Goal: Information Seeking & Learning: Learn about a topic

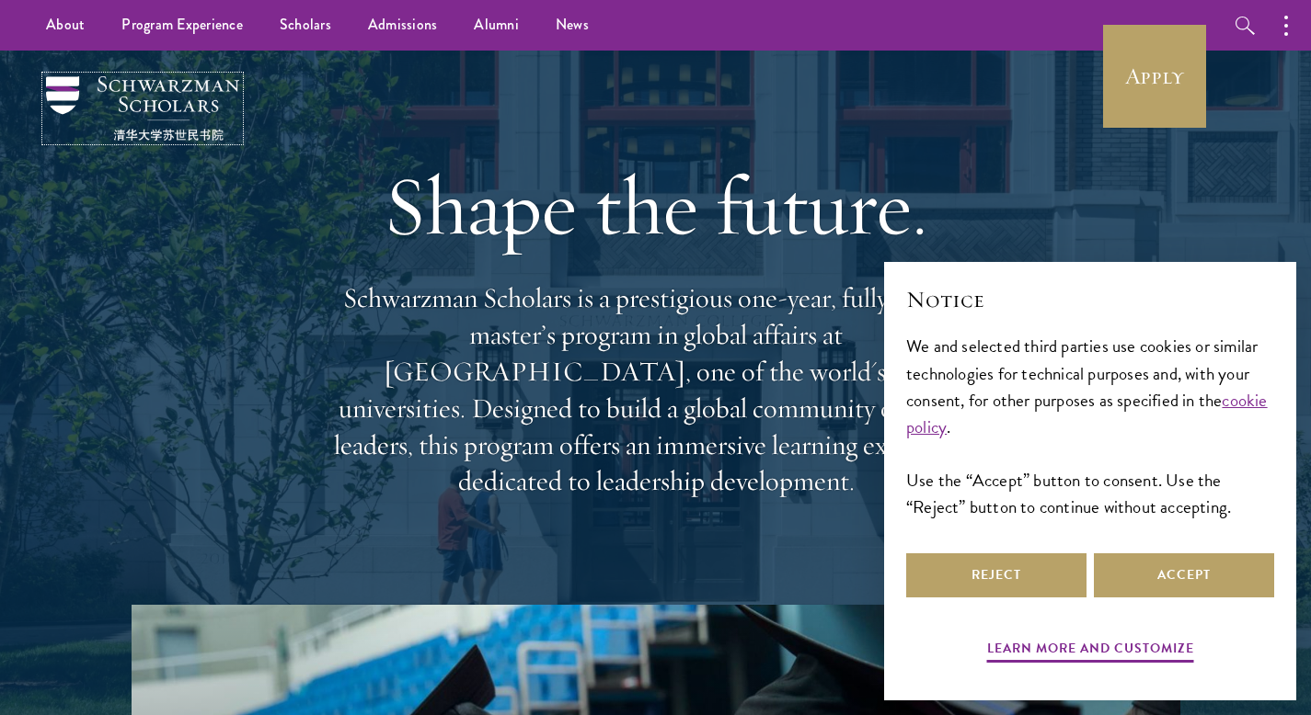
click at [218, 105] on img at bounding box center [142, 108] width 193 height 64
drag, startPoint x: 348, startPoint y: 318, endPoint x: 572, endPoint y: 326, distance: 224.5
click at [572, 326] on p "Schwarzman Scholars is a prestigious one-year, fully funded master’s program in…" at bounding box center [656, 390] width 662 height 220
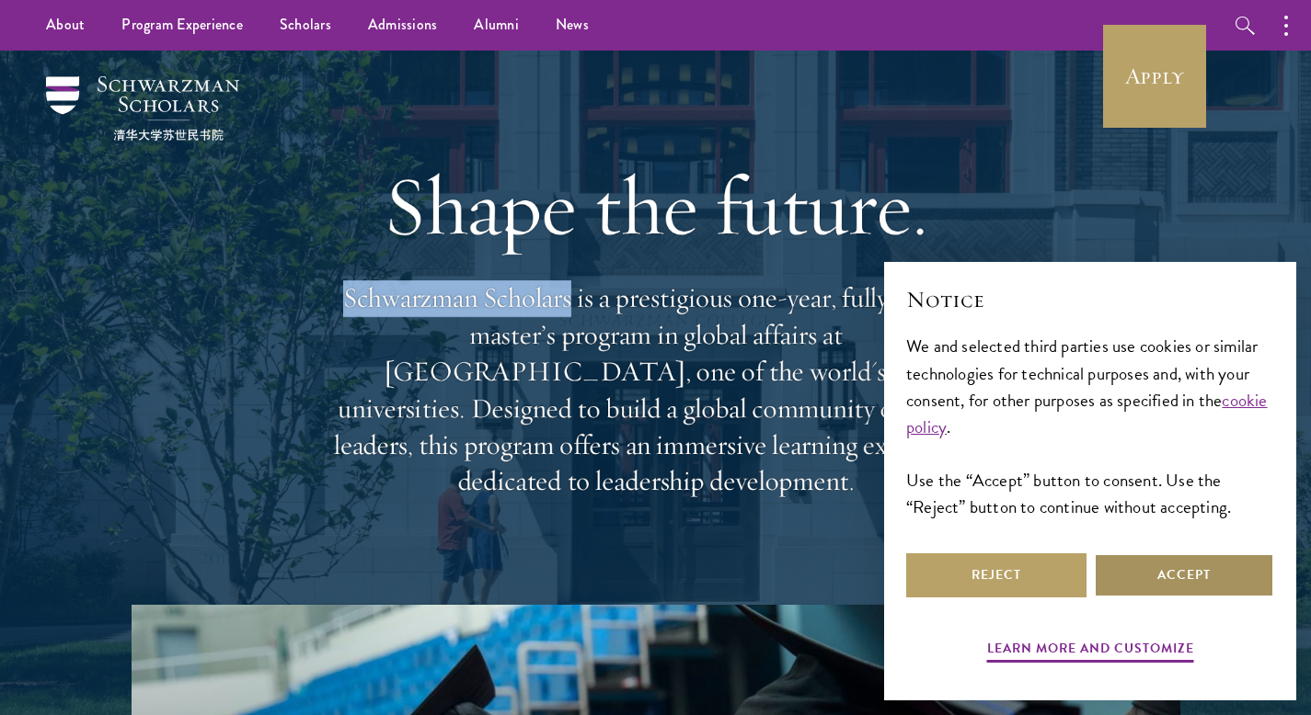
click at [1121, 577] on button "Accept" at bounding box center [1183, 576] width 180 height 44
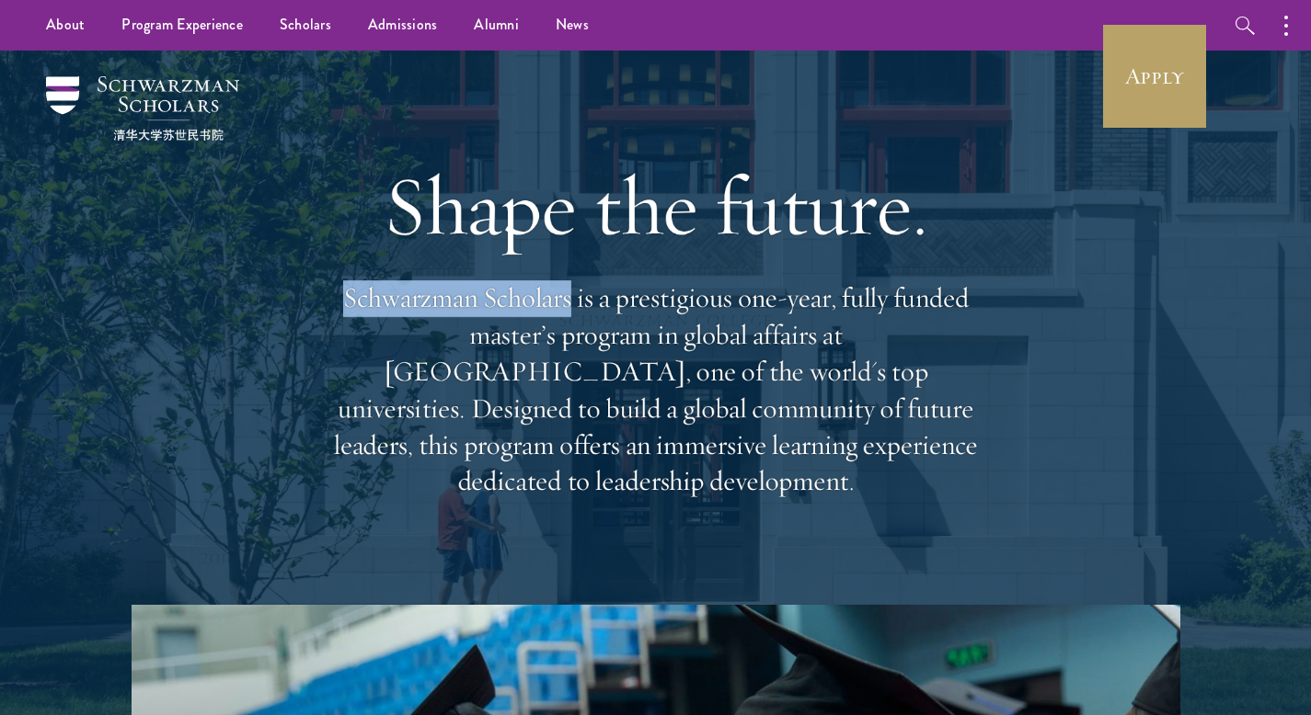
copy p "Schwarzman Scholars"
click at [692, 225] on h1 "Shape the future." at bounding box center [656, 206] width 662 height 103
click at [570, 322] on p "Schwarzman Scholars is a prestigious one-year, fully funded master’s program in…" at bounding box center [656, 390] width 662 height 220
drag, startPoint x: 570, startPoint y: 322, endPoint x: 349, endPoint y: 327, distance: 221.7
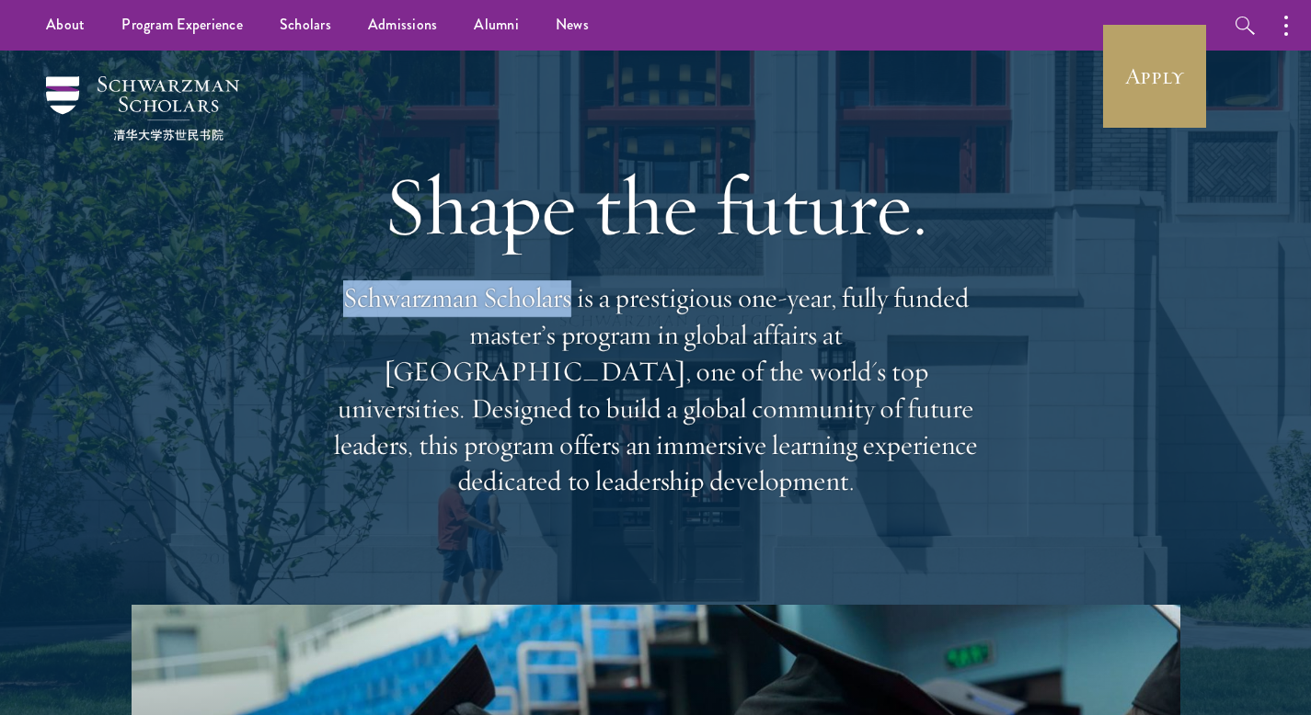
click at [349, 327] on p "Schwarzman Scholars is a prestigious one-year, fully funded master’s program in…" at bounding box center [656, 390] width 662 height 220
copy p "chwarzman Scholars"
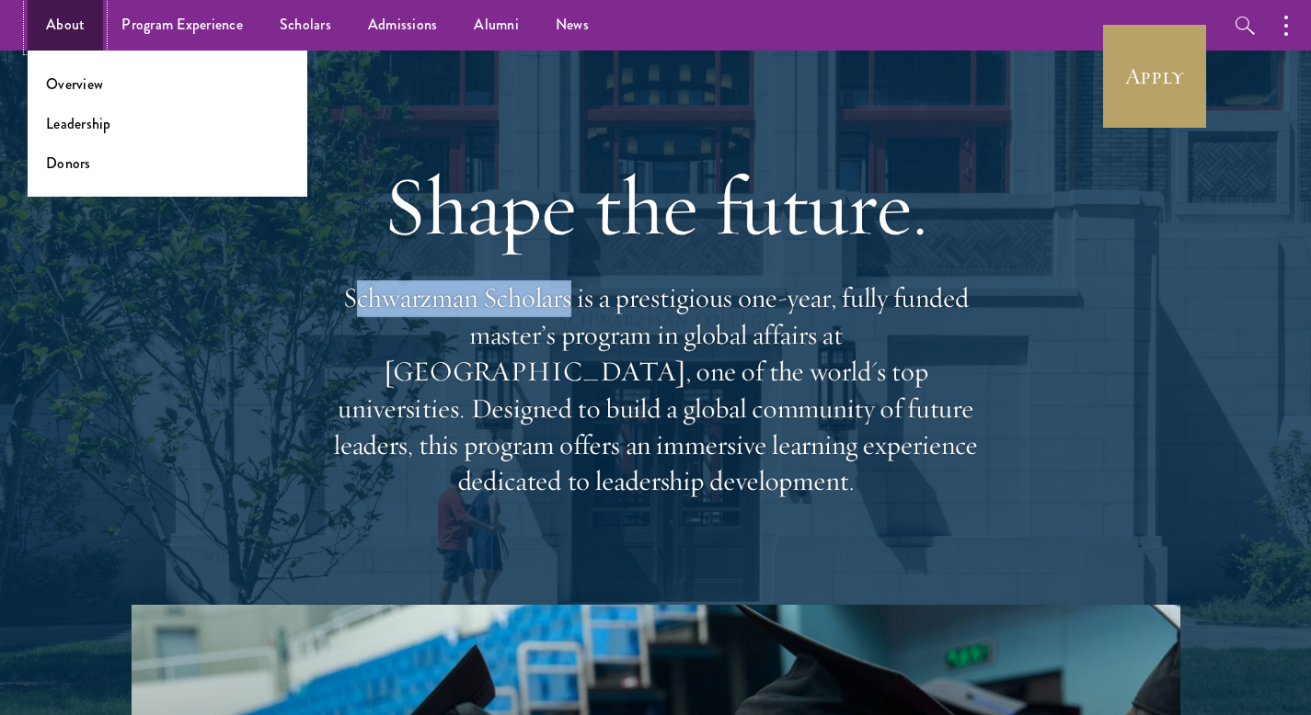
click at [58, 27] on link "About" at bounding box center [65, 25] width 75 height 51
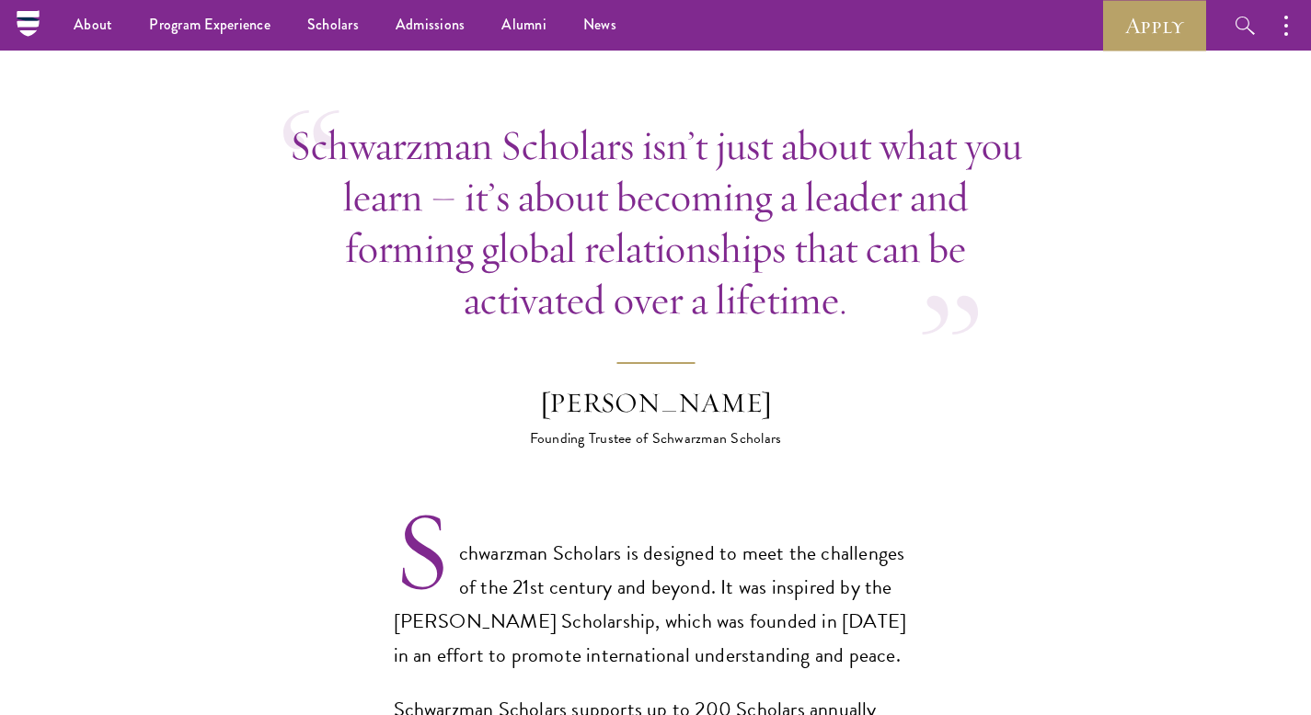
scroll to position [871, 0]
